Goal: Task Accomplishment & Management: Use online tool/utility

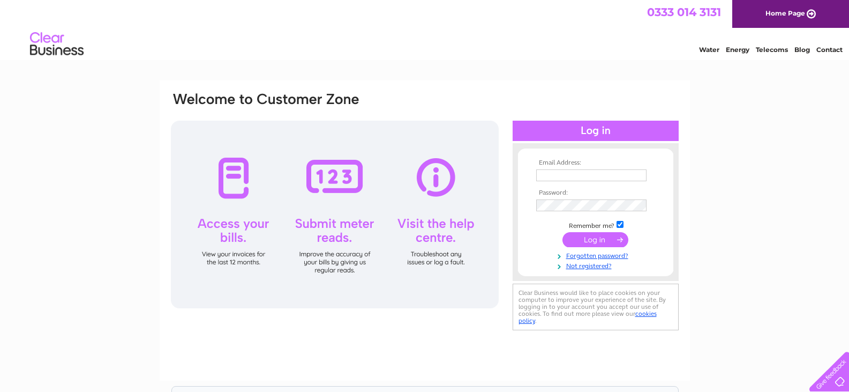
type input "[EMAIL_ADDRESS][DOMAIN_NAME]"
click at [587, 241] on input "submit" at bounding box center [596, 239] width 66 height 15
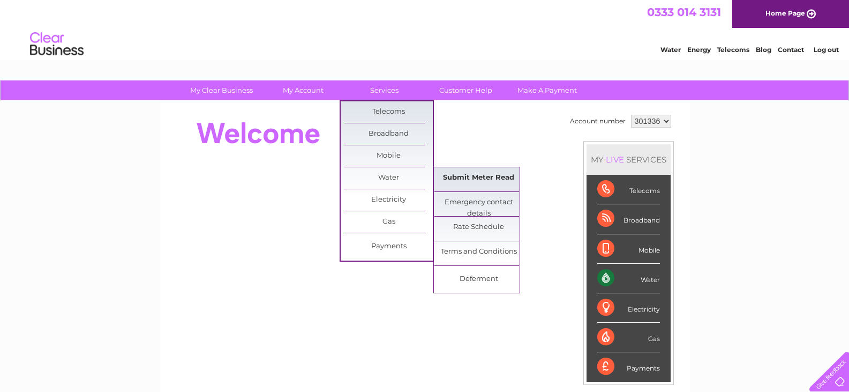
click at [469, 177] on link "Submit Meter Read" at bounding box center [479, 177] width 88 height 21
